Goal: Information Seeking & Learning: Learn about a topic

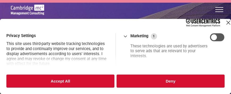
click at [90, 85] on button "Accept All" at bounding box center [60, 80] width 108 height 13
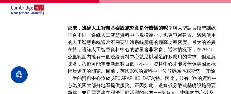
scroll to position [665, 0]
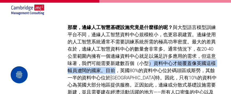
drag, startPoint x: 147, startPoint y: 55, endPoint x: 116, endPoint y: 65, distance: 32.4
click at [116, 65] on font "與大型語言模型訓練平台不同，邊緣人工智慧資料中心規模較小，也更容易建置。邊緣使用的人工智慧系統通常不需要訓練系統所需的極高功率密度。最大的差異在於，邊緣人工智…" at bounding box center [142, 62] width 149 height 77
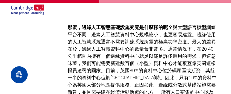
click at [120, 64] on font "與大型語言模型訓練平台不同，邊緣人工智慧資料中心規模較小，也更容易建置。邊緣使用的人工智慧系統通常不需要訓練系統所需的極高功率密度。最大的差異在於，邊緣人工智…" at bounding box center [142, 62] width 149 height 77
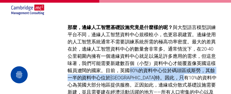
drag, startPoint x: 131, startPoint y: 61, endPoint x: 215, endPoint y: 70, distance: 85.2
click at [215, 70] on p "那麼，邊緣人工智慧基礎設施究竟是什麼樣的呢？ 與大型語言模型訓練平台不同，邊緣人工智慧資料中心規模較小，也更容易建置。邊緣使用的人工智慧系統通常不需要訓練系統…" at bounding box center [143, 63] width 150 height 79
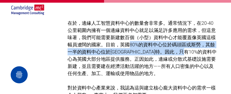
scroll to position [691, 0]
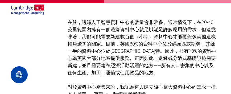
click at [99, 55] on font "與大型語言模型訓練平台不同，邊緣人工智慧資料中心規模較小，也更容易建置。邊緣使用的人工智慧系統通常不需要訓練系統所需的極高功率密度。最大的差異在於，邊緣人工智…" at bounding box center [142, 36] width 149 height 77
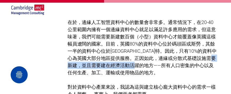
drag, startPoint x: 99, startPoint y: 55, endPoint x: 171, endPoint y: 55, distance: 72.1
click at [171, 55] on font "與大型語言模型訓練平台不同，邊緣人工智慧資料中心規模較小，也更容易建置。邊緣使用的人工智慧系統通常不需要訓練系統所需的極高功率密度。最大的差異在於，邊緣人工智…" at bounding box center [142, 36] width 149 height 77
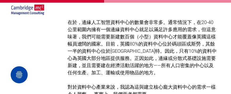
click at [144, 65] on p "那麼，邊緣人工智慧基礎設施究竟是什麼樣的呢？ 與大型語言模型訓練平台不同，邊緣人工智慧資料中心規模較小，也更容易建置。邊緣使用的人工智慧系統通常不需要訓練系統…" at bounding box center [143, 36] width 150 height 79
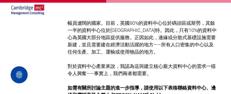
scroll to position [718, 0]
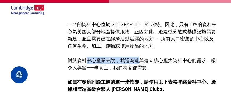
drag, startPoint x: 86, startPoint y: 50, endPoint x: 140, endPoint y: 53, distance: 54.3
click at [140, 57] on font "對於資料中心產業來說，我認為這與建立核心龐大資料中心的需求一樣令人興奮——事實上，我們兩者都需要。" at bounding box center [142, 63] width 148 height 13
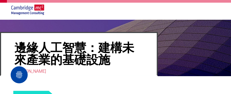
scroll to position [48, 0]
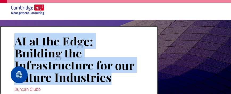
drag, startPoint x: 16, startPoint y: 40, endPoint x: 116, endPoint y: 81, distance: 108.2
click at [116, 81] on h1 "AI at the Edge: Building the Infrastructure for our Future Industries" at bounding box center [78, 59] width 129 height 49
copy h1 "AI at the Edge: Building the Infrastructure for our Future Industries"
